Goal: Information Seeking & Learning: Learn about a topic

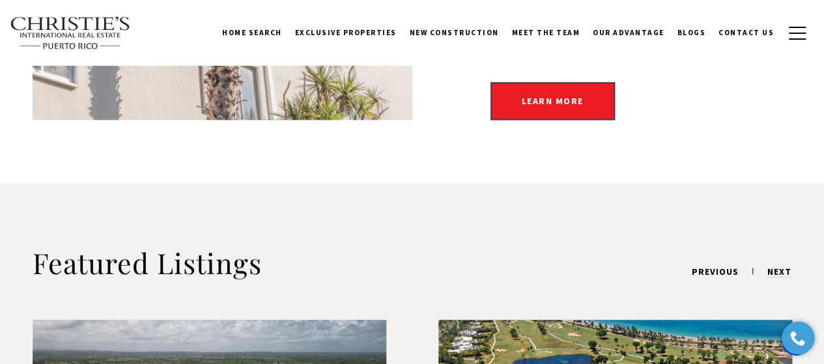
scroll to position [536, 0]
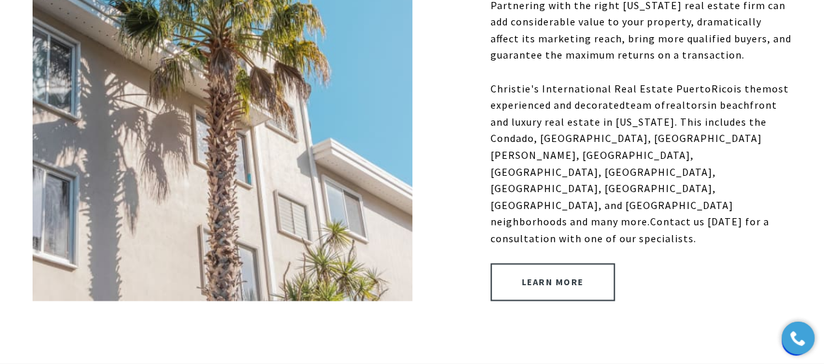
scroll to position [693, 0]
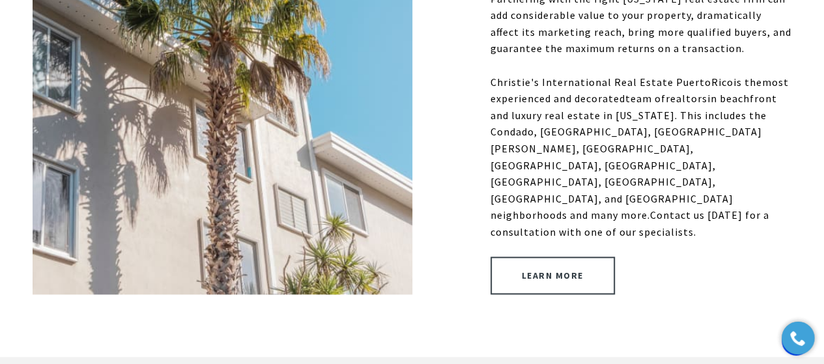
click at [563, 257] on link "Learn More" at bounding box center [553, 276] width 124 height 38
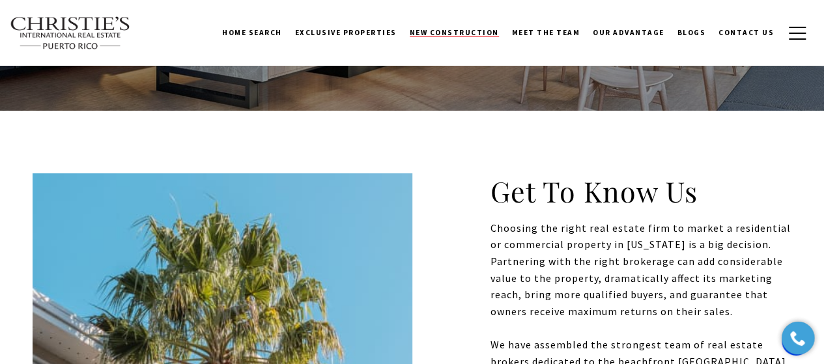
scroll to position [267, 0]
